Goal: Transaction & Acquisition: Purchase product/service

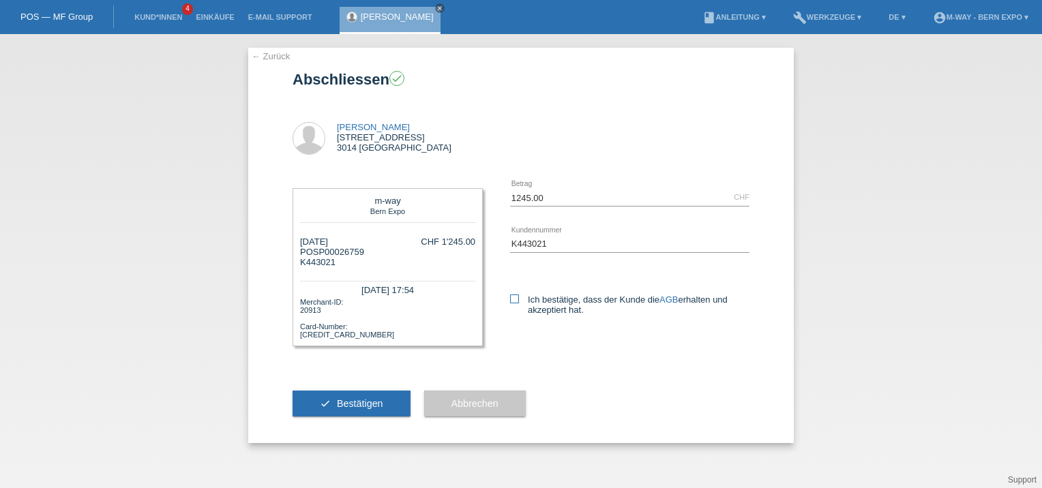
click at [515, 298] on icon at bounding box center [514, 299] width 9 height 9
click at [515, 298] on input "Ich bestätige, dass der Kunde die AGB erhalten und akzeptiert hat." at bounding box center [514, 299] width 9 height 9
checkbox input "true"
click at [363, 404] on span "Bestätigen" at bounding box center [360, 403] width 46 height 11
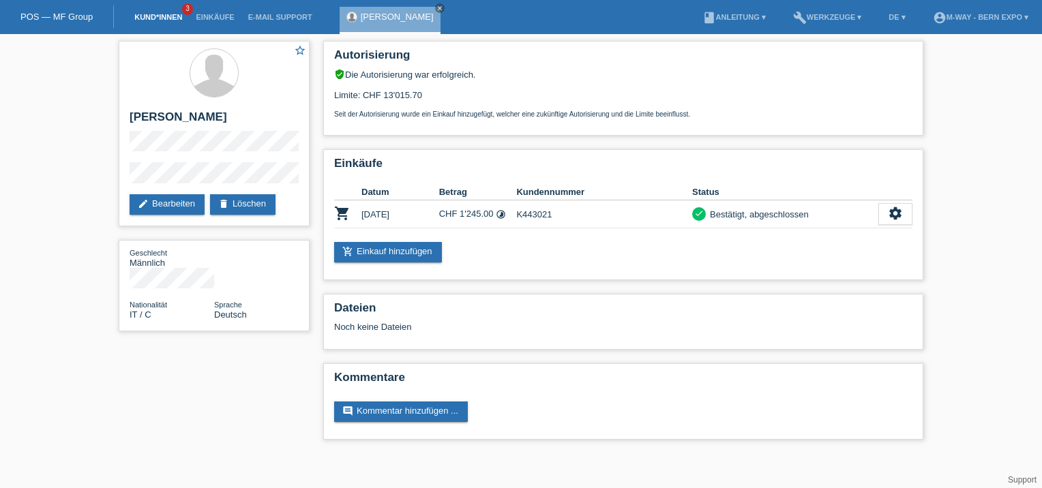
click at [145, 14] on link "Kund*innen" at bounding box center [157, 17] width 61 height 8
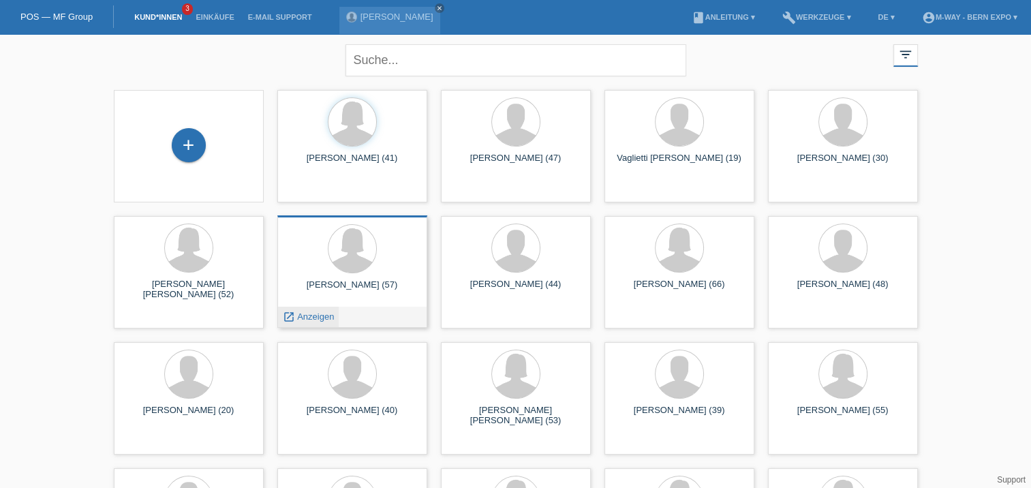
click at [295, 312] on link "launch Anzeigen" at bounding box center [309, 317] width 52 height 10
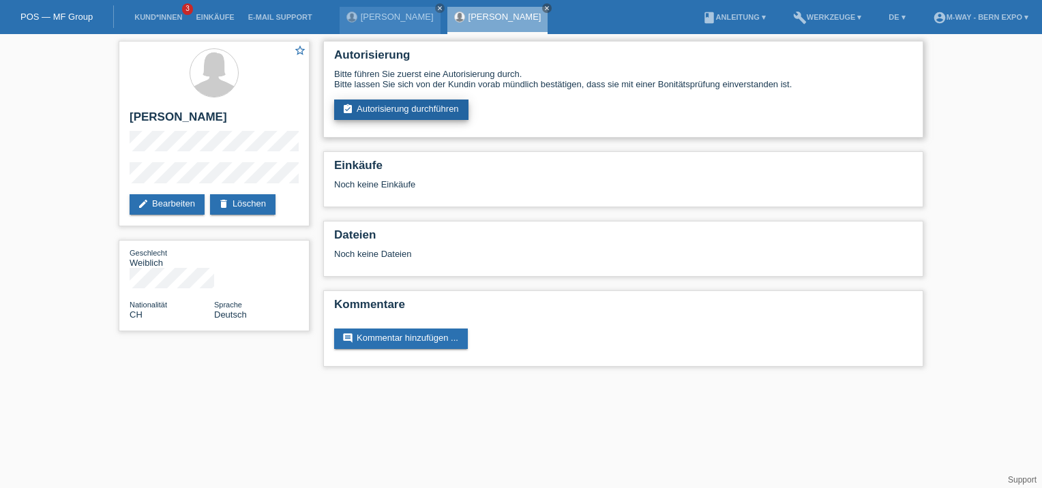
click at [416, 109] on link "assignment_turned_in Autorisierung durchführen" at bounding box center [401, 110] width 134 height 20
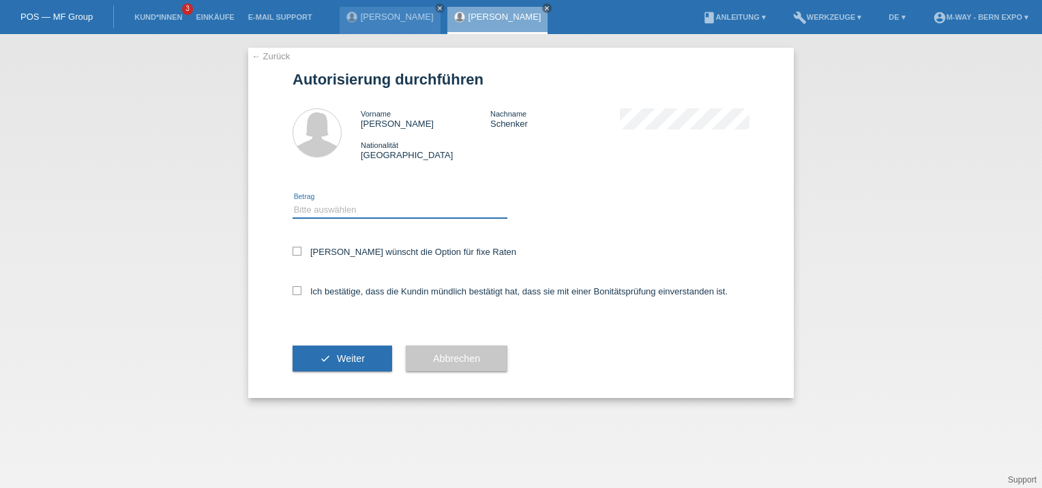
click at [372, 211] on select "Bitte auswählen CHF 1.00 - CHF 499.00 CHF 500.00 - CHF 1'999.00 CHF 2'000.00 - …" at bounding box center [399, 210] width 215 height 16
select select "3"
click at [292, 202] on select "Bitte auswählen CHF 1.00 - CHF 499.00 CHF 500.00 - CHF 1'999.00 CHF 2'000.00 - …" at bounding box center [399, 210] width 215 height 16
click at [299, 293] on icon at bounding box center [296, 290] width 9 height 9
click at [299, 293] on input "Ich bestätige, dass die Kundin mündlich bestätigt hat, dass sie mit einer Bonit…" at bounding box center [296, 290] width 9 height 9
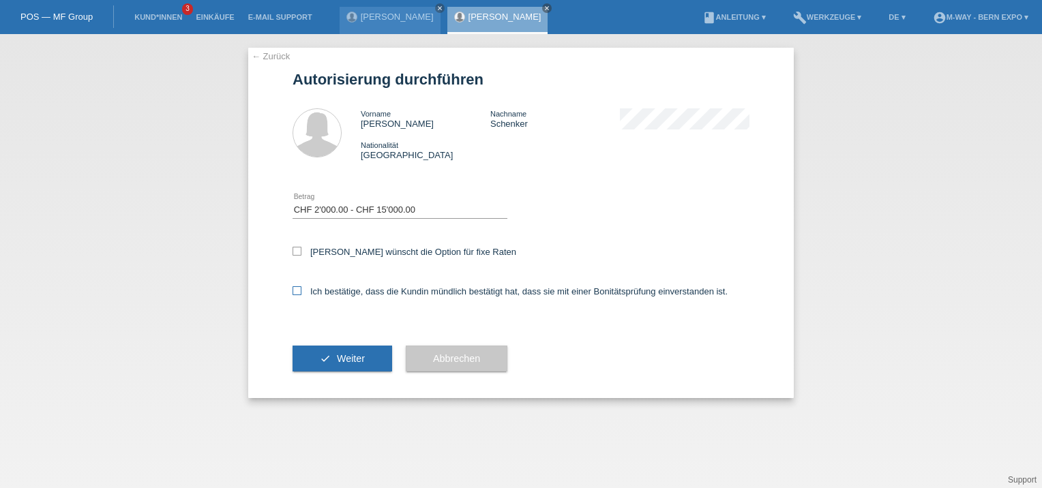
checkbox input "true"
click at [337, 353] on span "Weiter" at bounding box center [351, 358] width 28 height 11
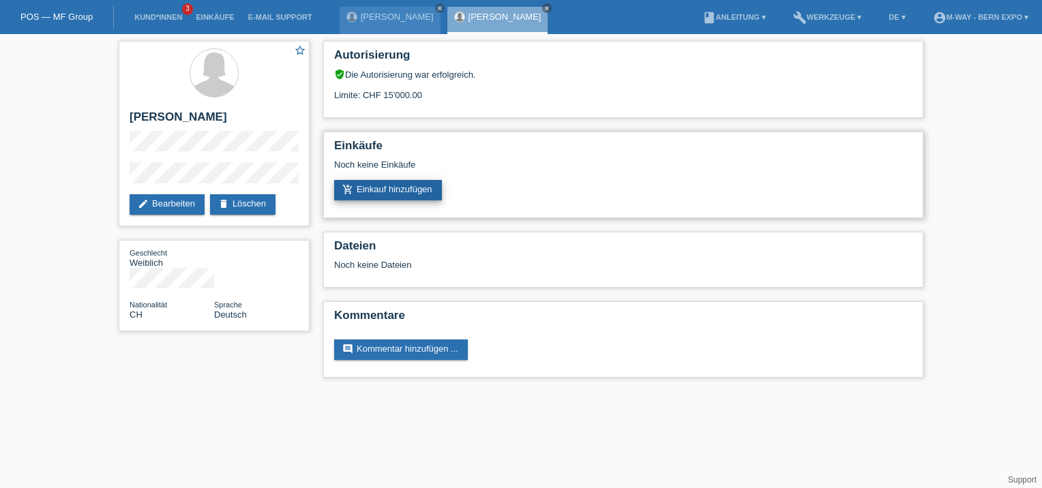
click at [406, 191] on link "add_shopping_cart Einkauf hinzufügen" at bounding box center [388, 190] width 108 height 20
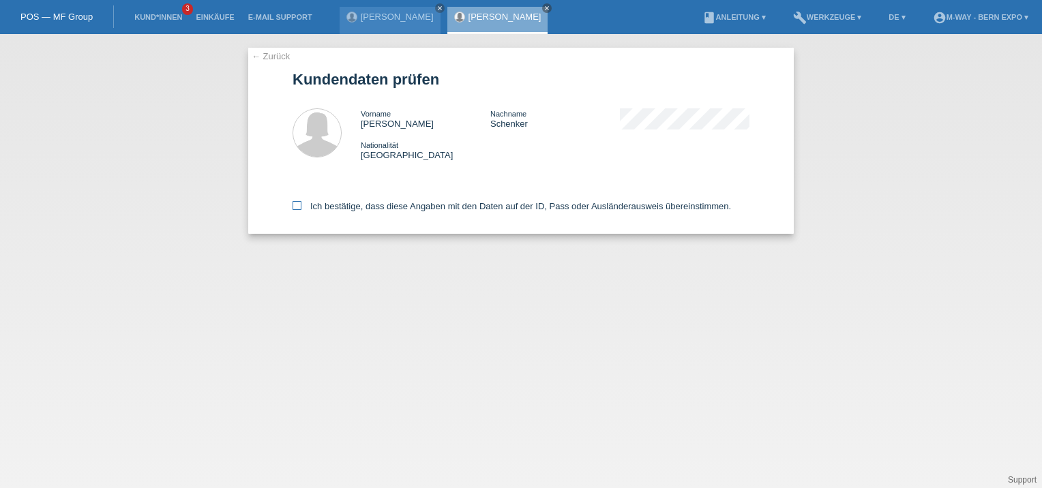
click at [301, 207] on icon at bounding box center [296, 205] width 9 height 9
click at [301, 207] on input "Ich bestätige, dass diese Angaben mit den Daten auf der ID, Pass oder Ausländer…" at bounding box center [296, 205] width 9 height 9
checkbox input "true"
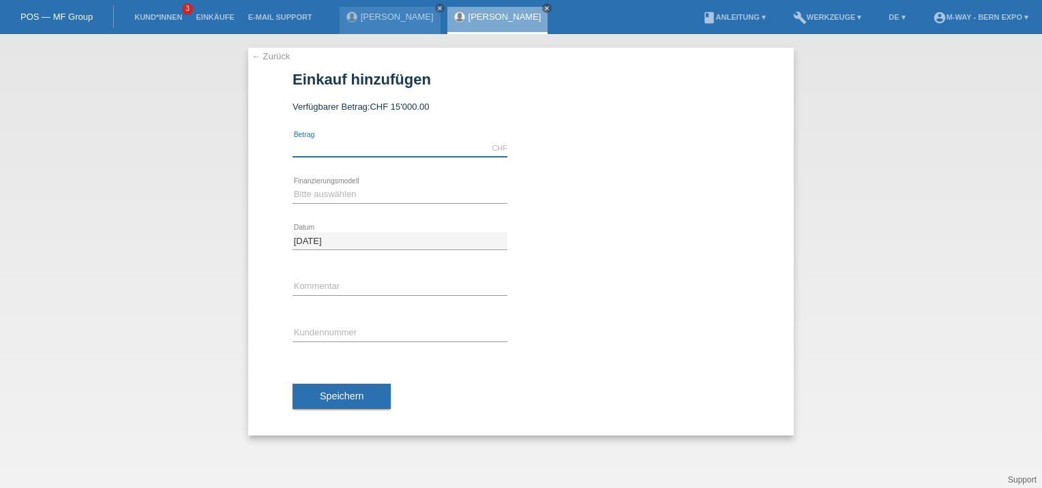
click at [423, 150] on input "text" at bounding box center [399, 148] width 215 height 17
type input "2788.10"
click at [309, 194] on select "Bitte auswählen Fixe Raten Kauf auf Rechnung mit Teilzahlungsoption" at bounding box center [399, 194] width 215 height 16
select select "77"
click at [292, 186] on select "Bitte auswählen Fixe Raten Kauf auf Rechnung mit Teilzahlungsoption" at bounding box center [399, 194] width 215 height 16
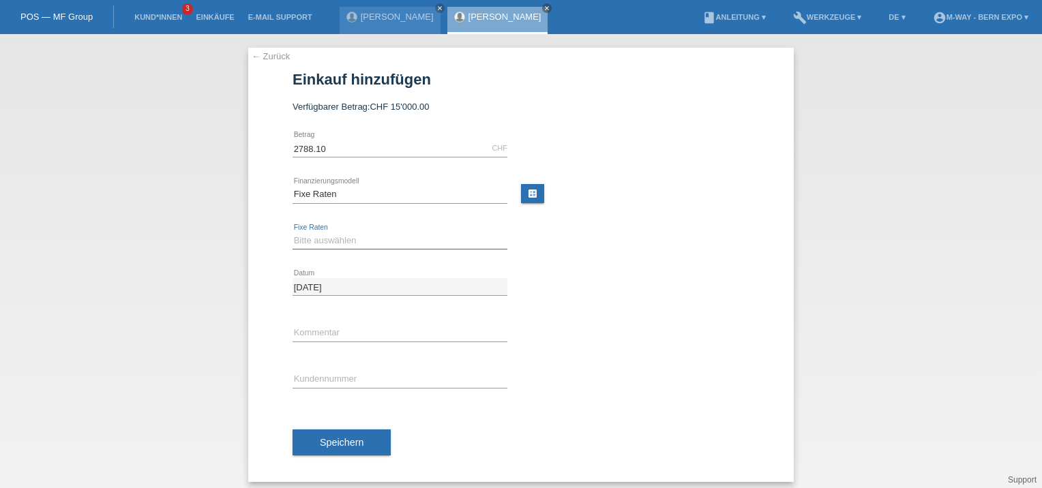
click at [411, 243] on select "Bitte auswählen 4 Raten 5 Raten 6 Raten 7 Raten 8 Raten 9 Raten 10 Raten 11 Rat…" at bounding box center [399, 240] width 215 height 16
select select "202"
click at [292, 232] on select "Bitte auswählen 4 Raten 5 Raten 6 Raten 7 Raten 8 Raten 9 Raten 10 Raten 11 Rat…" at bounding box center [399, 240] width 215 height 16
click at [350, 375] on input "text" at bounding box center [399, 379] width 215 height 17
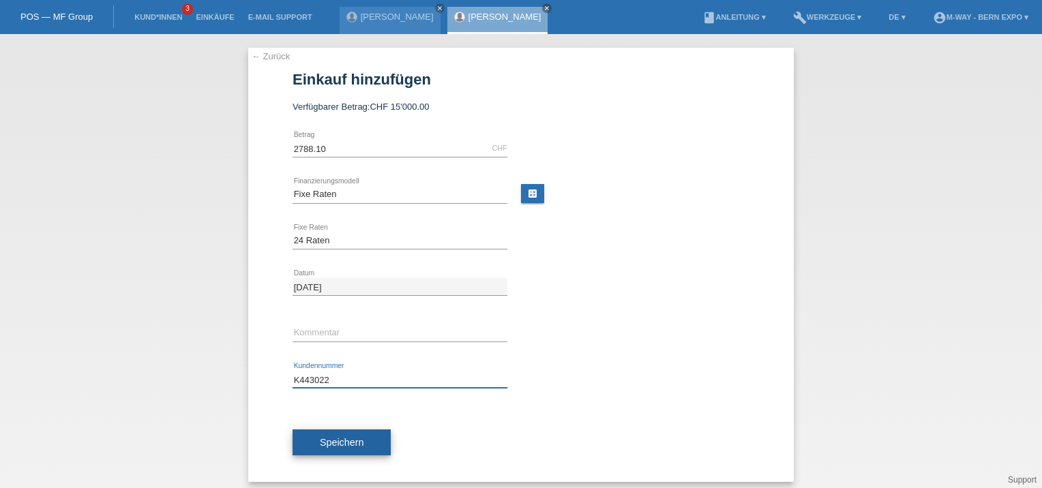
type input "K443022"
click at [332, 443] on span "Speichern" at bounding box center [342, 442] width 44 height 11
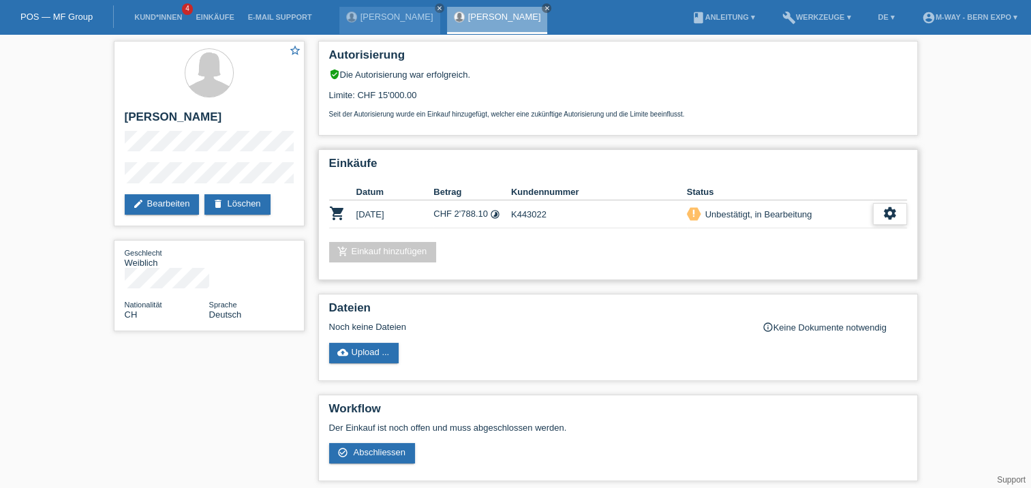
click at [892, 207] on icon "settings" at bounding box center [890, 213] width 15 height 15
click at [785, 274] on span "Abschliessen" at bounding box center [797, 276] width 57 height 16
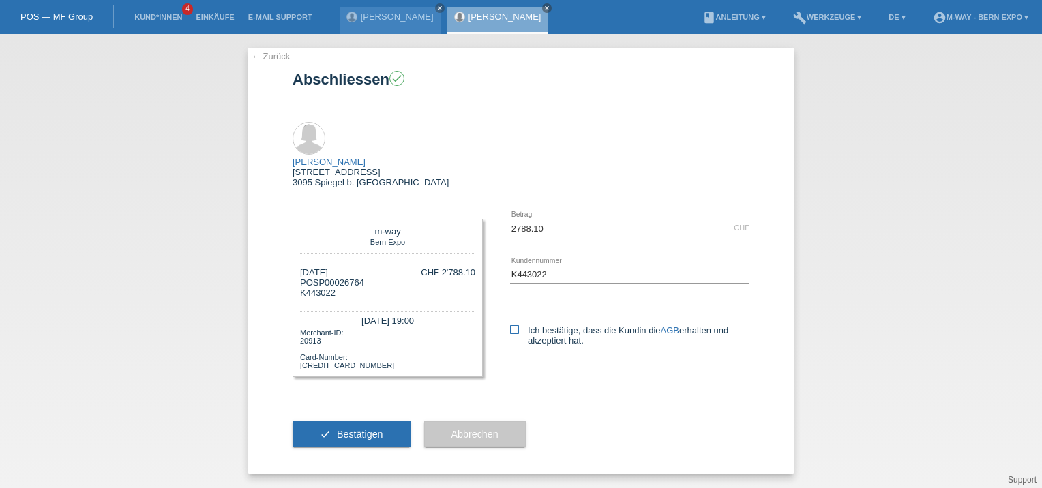
click at [515, 325] on icon at bounding box center [514, 329] width 9 height 9
click at [515, 325] on input "Ich bestätige, dass die Kundin die AGB erhalten und akzeptiert hat." at bounding box center [514, 329] width 9 height 9
checkbox input "true"
click at [335, 421] on button "check Bestätigen" at bounding box center [351, 434] width 118 height 26
